Goal: Task Accomplishment & Management: Use online tool/utility

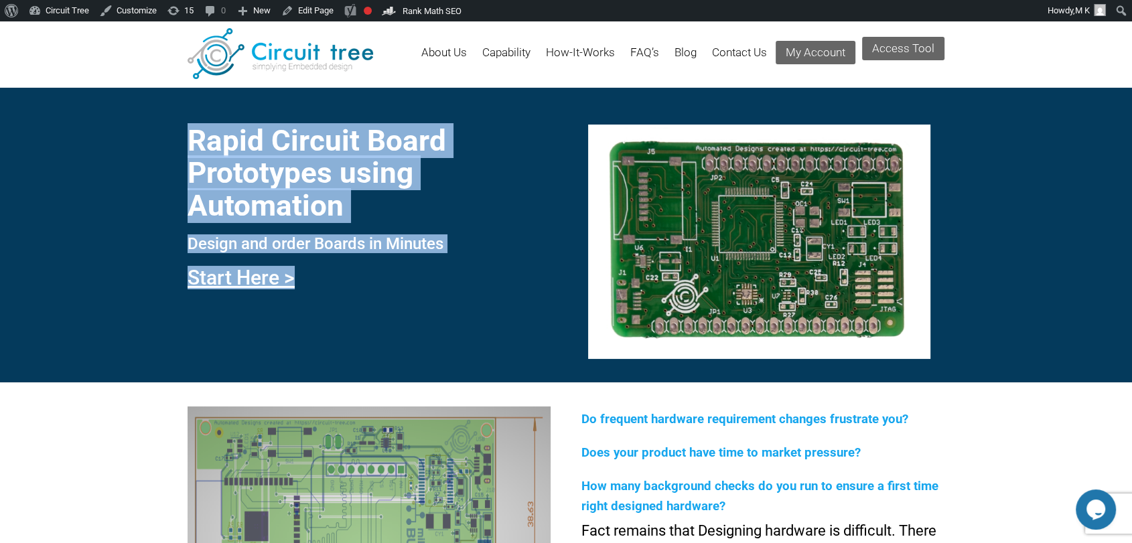
drag, startPoint x: 191, startPoint y: 140, endPoint x: 442, endPoint y: 255, distance: 276.1
click at [442, 255] on div "Rapid Circuit Board Prototypes using Automation Design and order Boards in Minu…" at bounding box center [369, 203] width 363 height 184
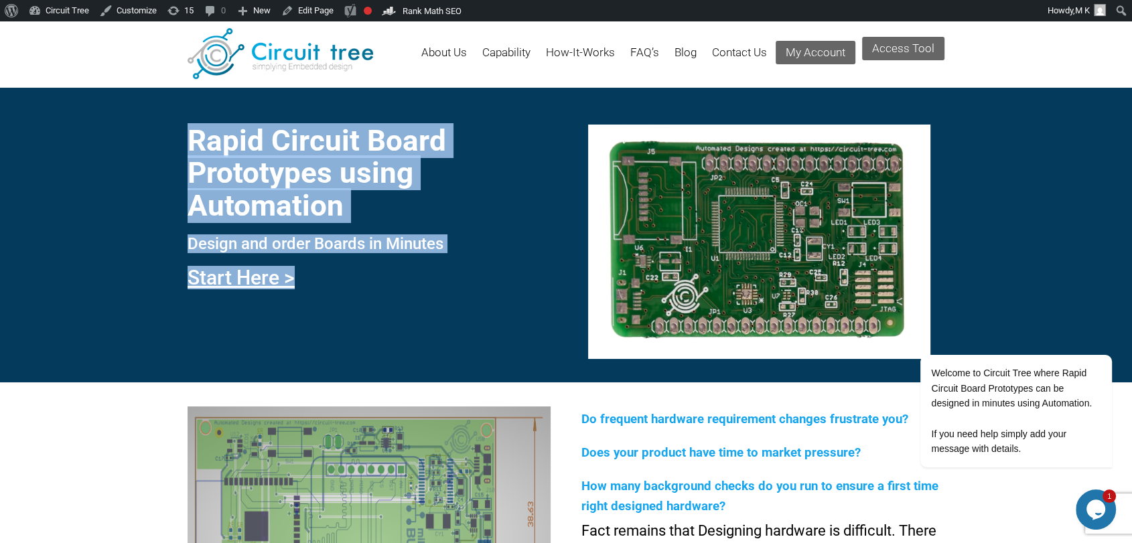
click at [354, 254] on div "Rapid Circuit Board Prototypes using Automation Design and order Boards in Minu…" at bounding box center [369, 203] width 363 height 184
drag, startPoint x: 194, startPoint y: 137, endPoint x: 466, endPoint y: 257, distance: 297.5
click at [466, 257] on div "Rapid Circuit Board Prototypes using Automation Design and order Boards in Minu…" at bounding box center [369, 203] width 363 height 184
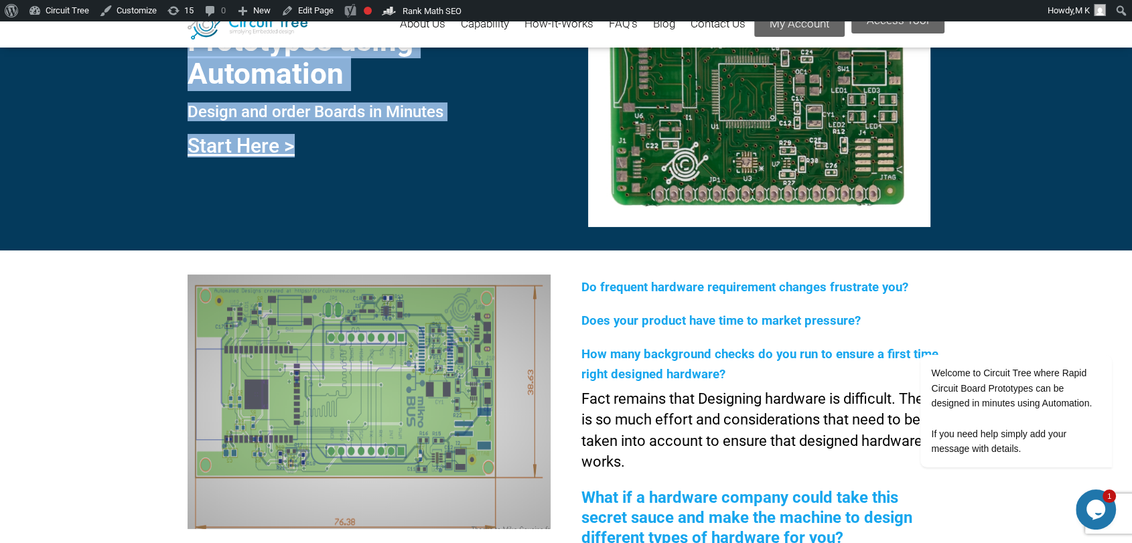
scroll to position [131, 0]
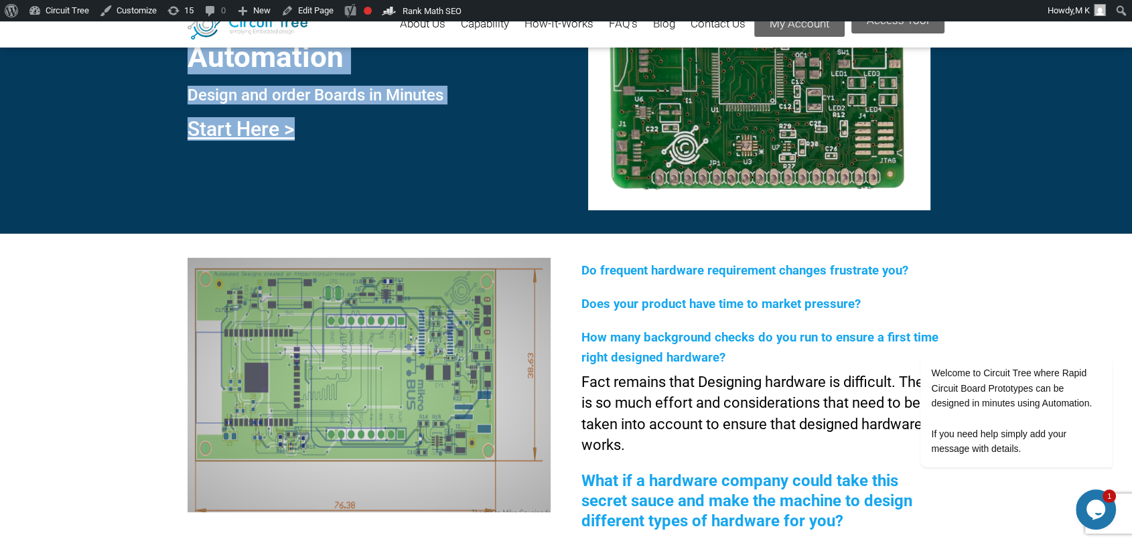
click at [392, 98] on h3 "Design and order Boards in Minutes" at bounding box center [369, 94] width 363 height 17
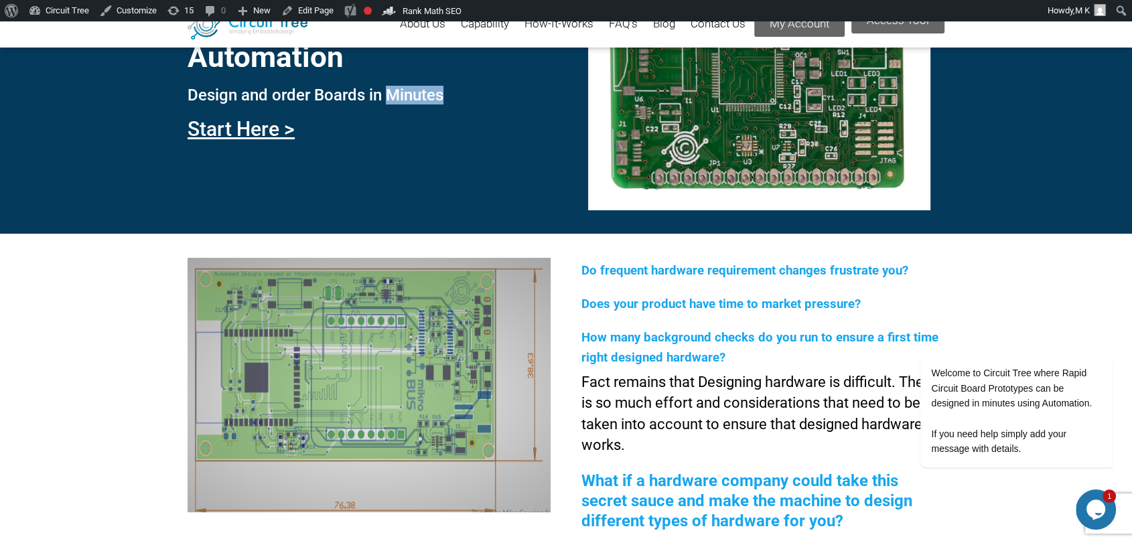
drag, startPoint x: 387, startPoint y: 88, endPoint x: 456, endPoint y: 98, distance: 69.8
click at [456, 98] on h3 "Design and order Boards in Minutes" at bounding box center [369, 94] width 363 height 17
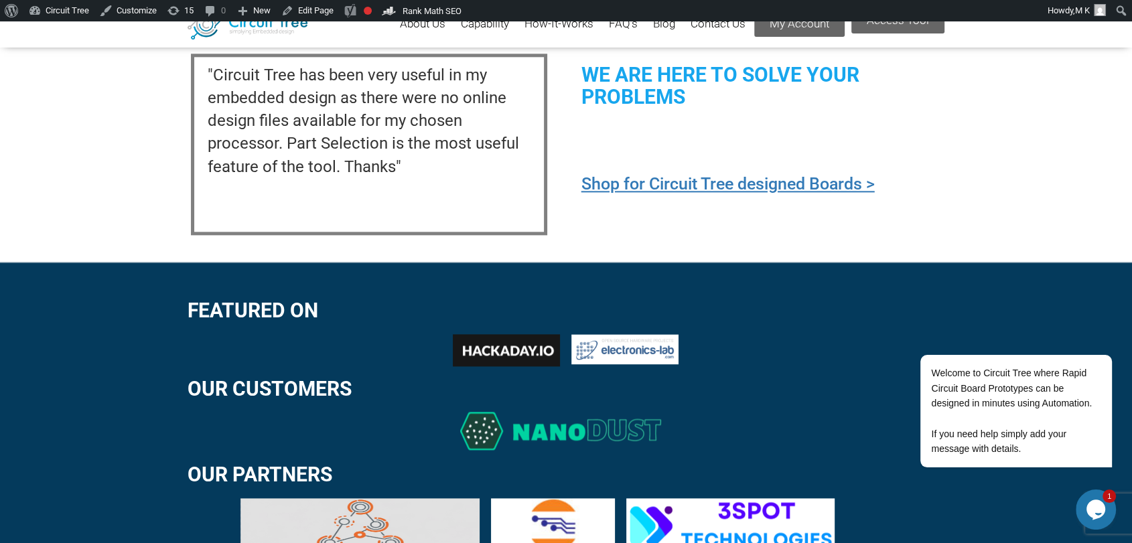
scroll to position [1613, 0]
